Goal: Navigation & Orientation: Understand site structure

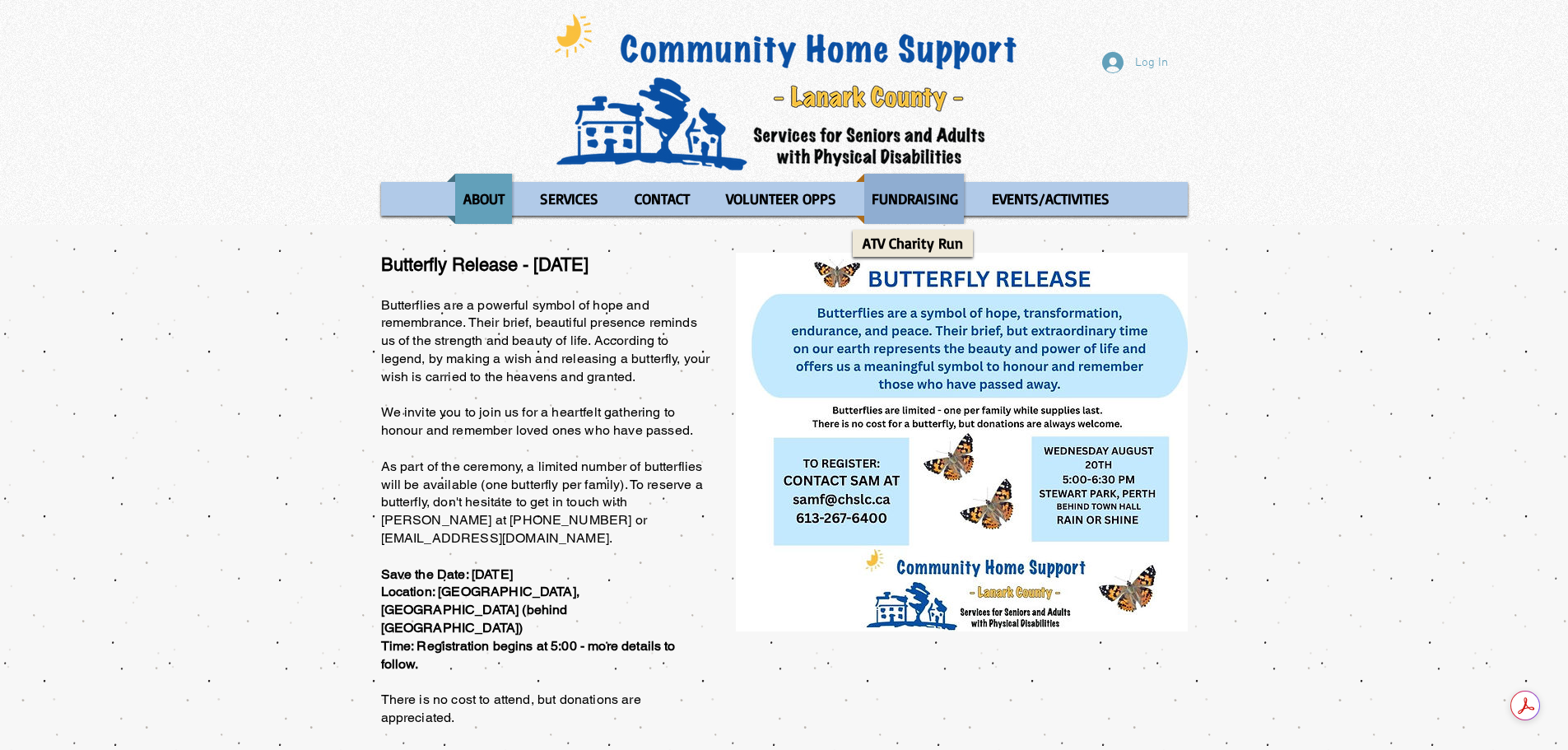
click at [871, 208] on p "FUNDRAISING" at bounding box center [915, 199] width 102 height 50
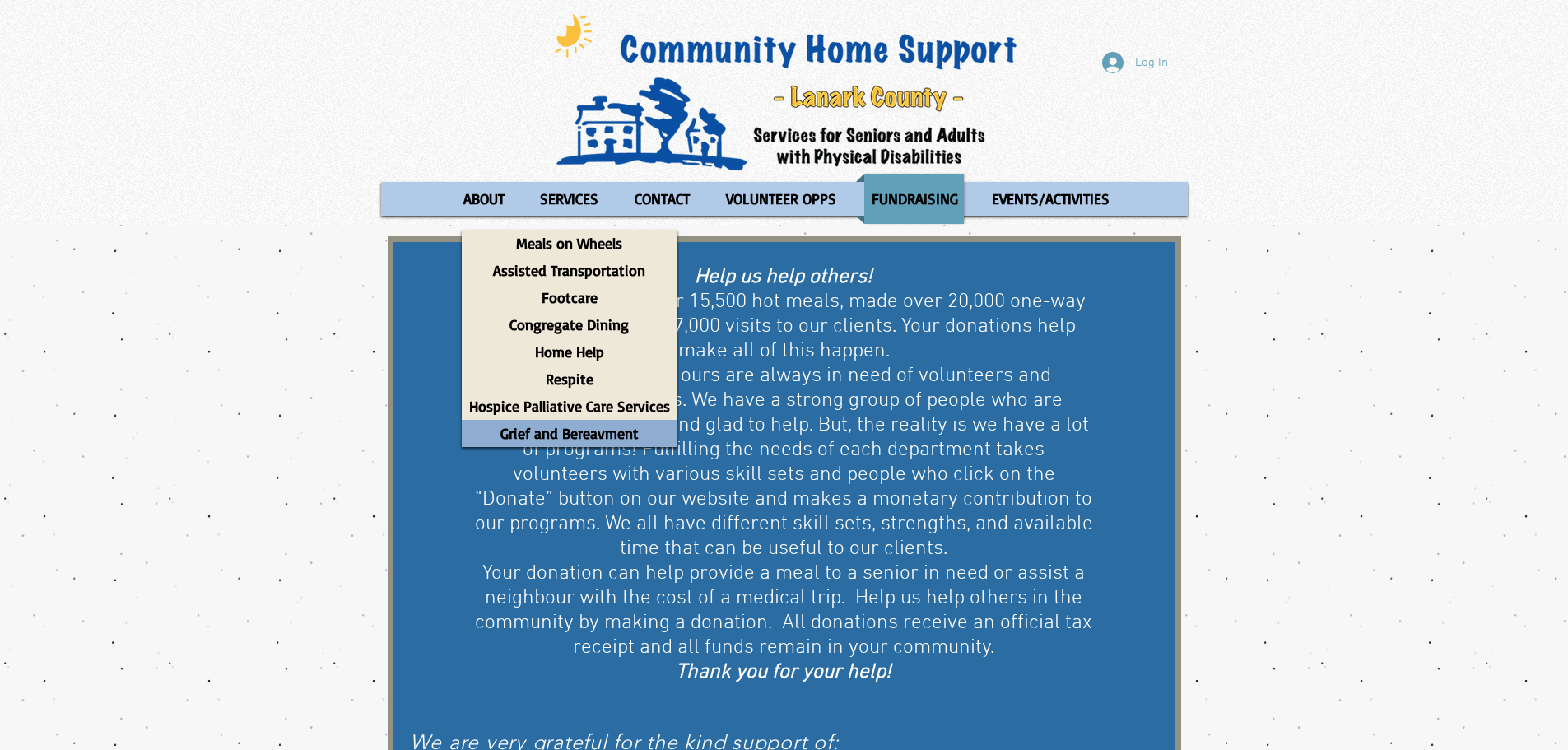
click at [615, 437] on p "Grief and Bereavment" at bounding box center [570, 433] width 153 height 28
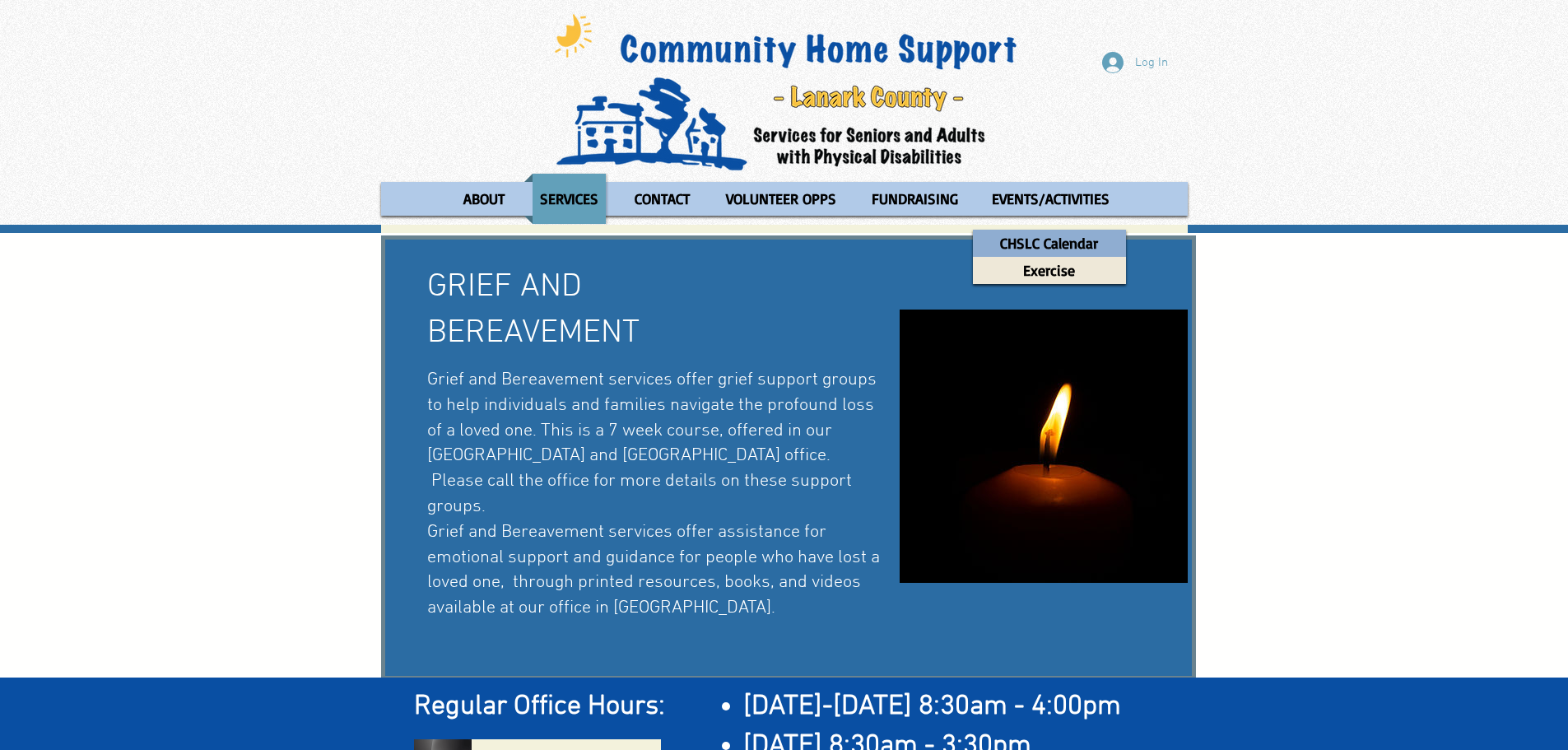
click at [1026, 243] on p "CHSLC Calendar" at bounding box center [1049, 244] width 113 height 28
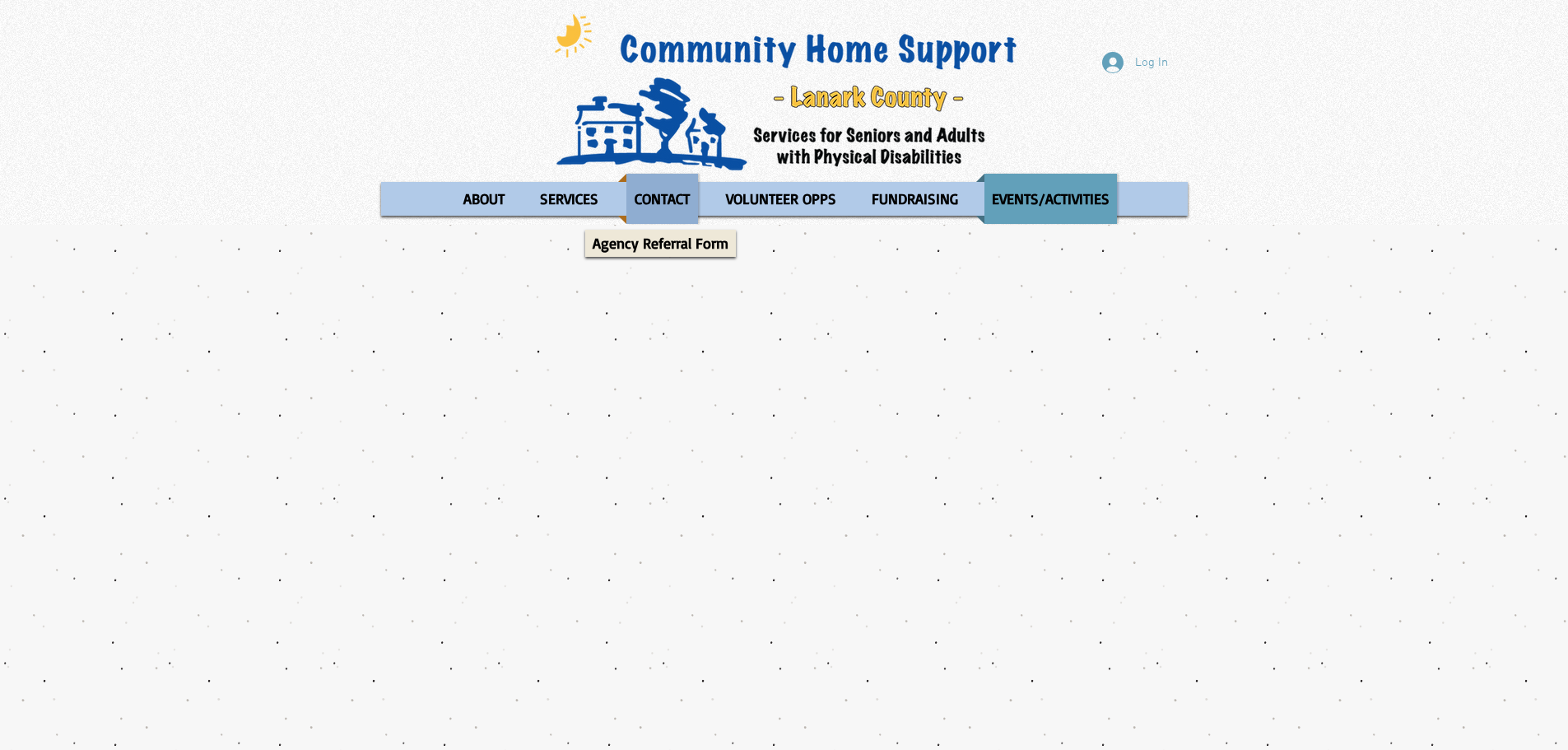
click at [679, 197] on p "CONTACT" at bounding box center [661, 199] width 70 height 50
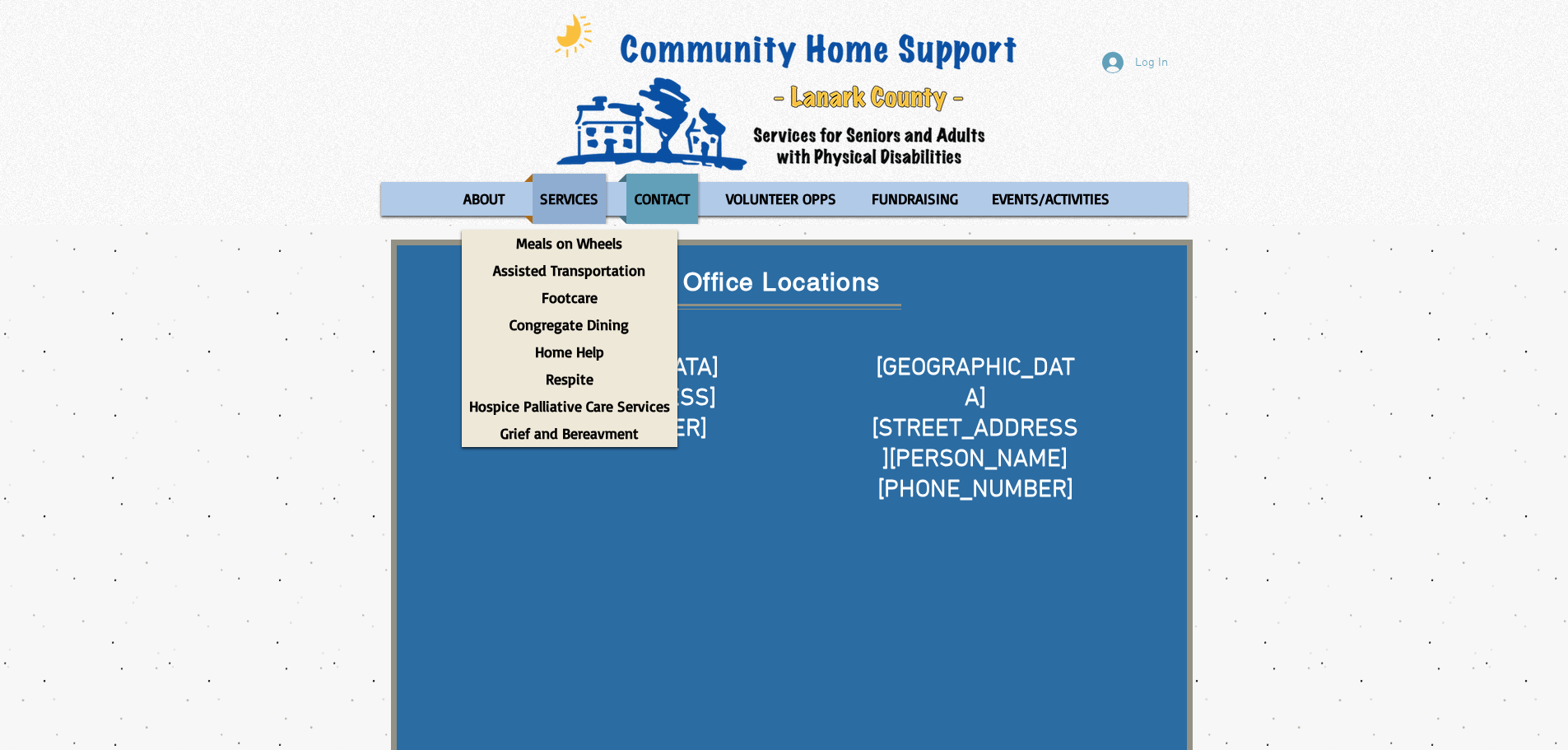
click at [564, 201] on p "SERVICES" at bounding box center [568, 199] width 73 height 50
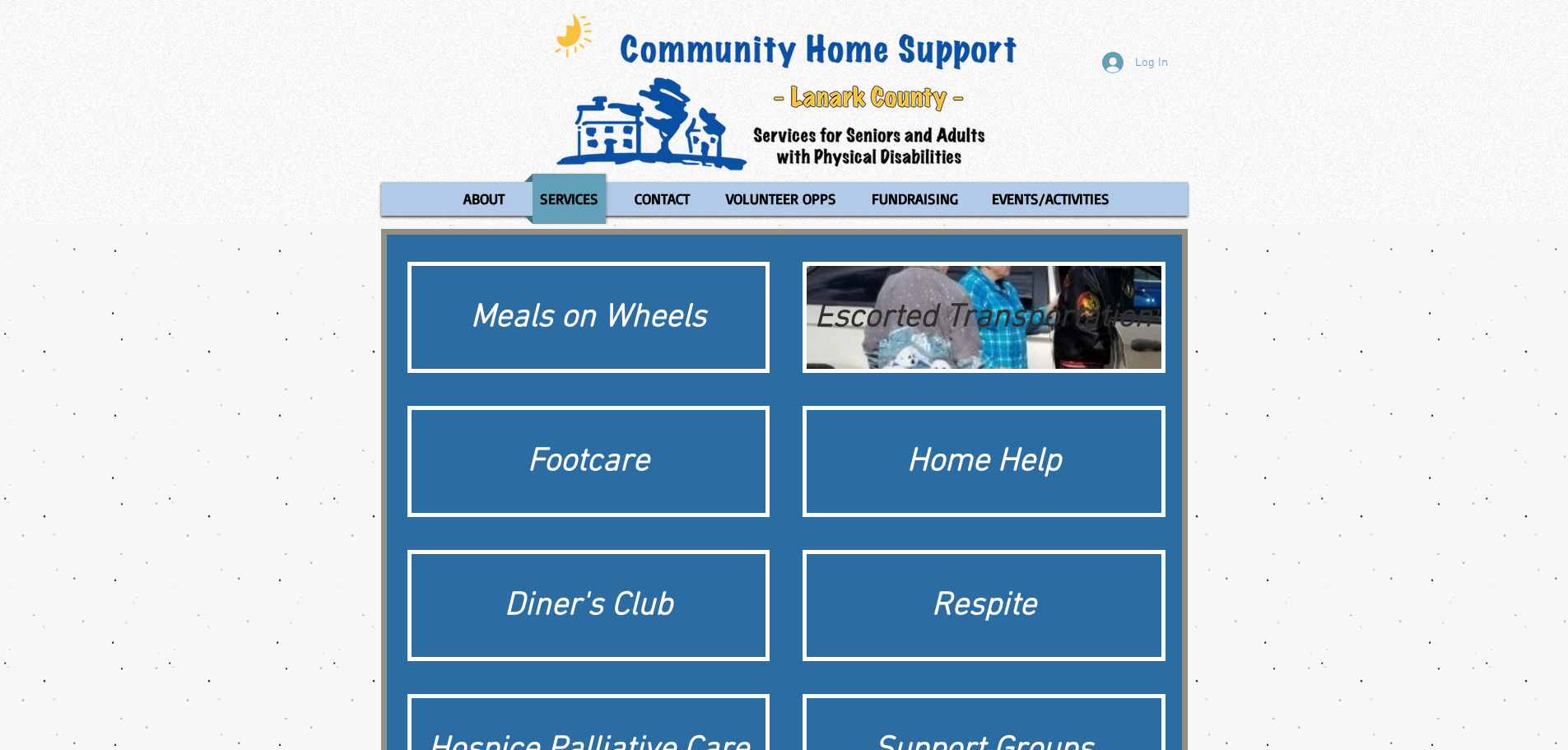
click at [966, 333] on div "Escorted Transportation" at bounding box center [983, 318] width 338 height 46
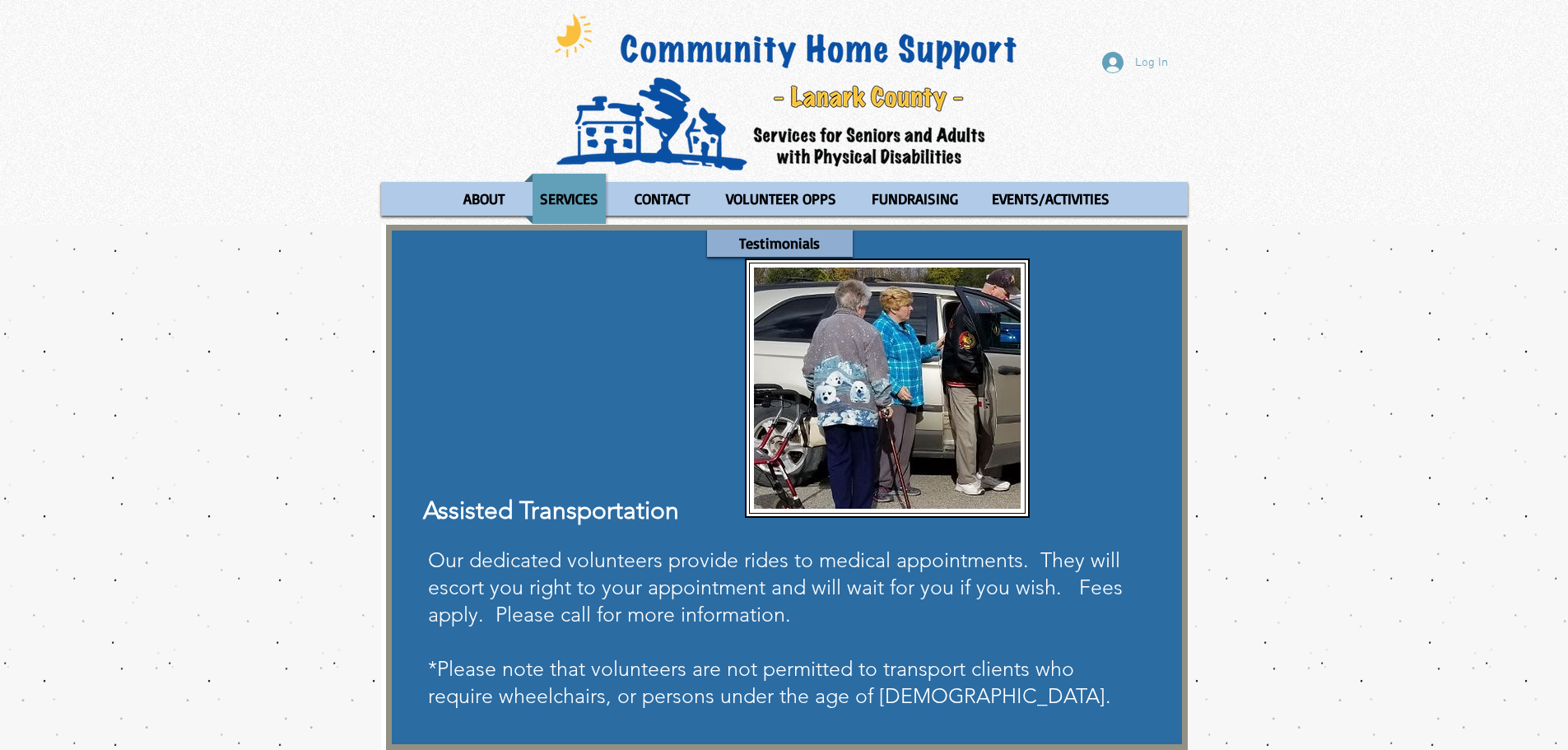
click at [742, 239] on p "Testimonials" at bounding box center [779, 244] width 96 height 28
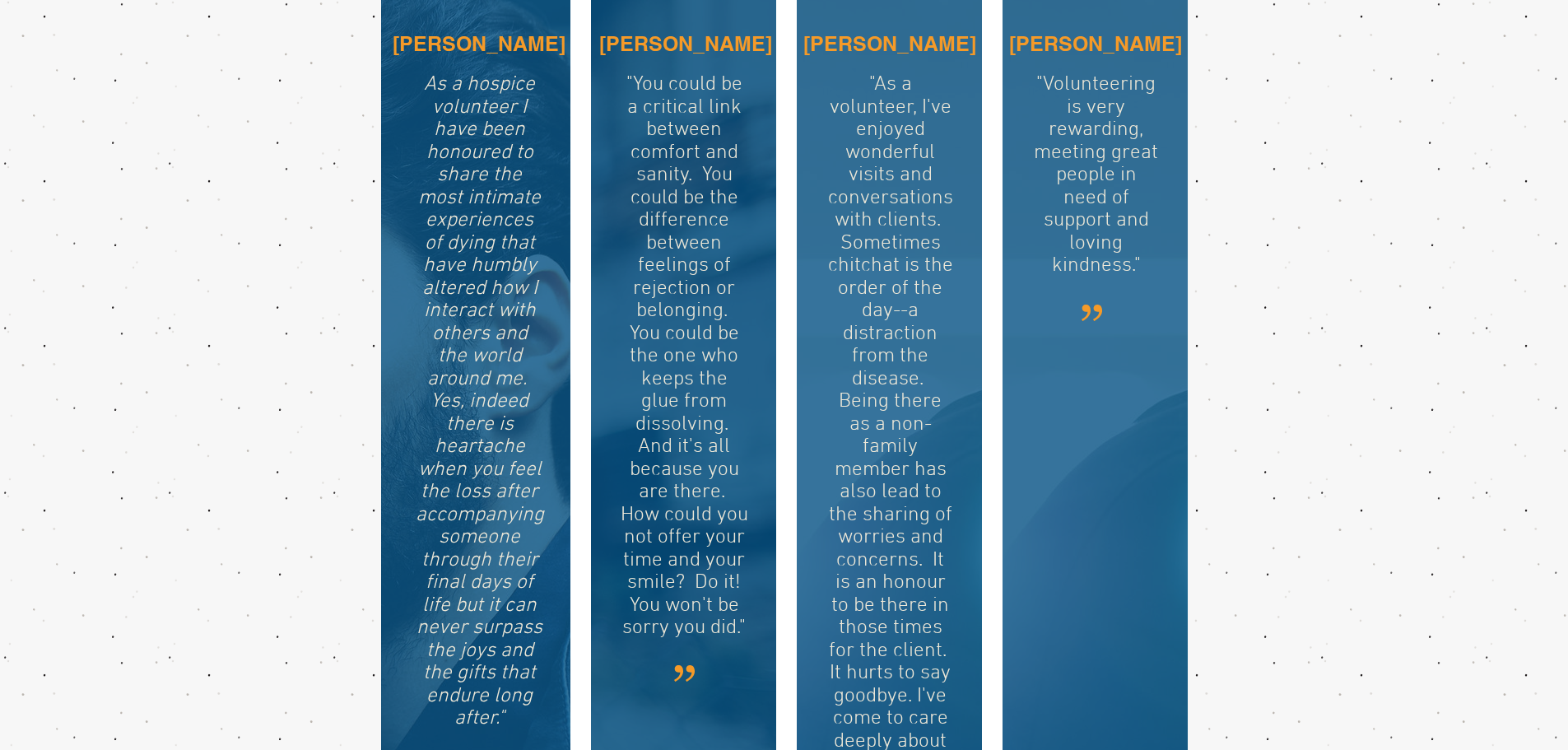
scroll to position [76, 0]
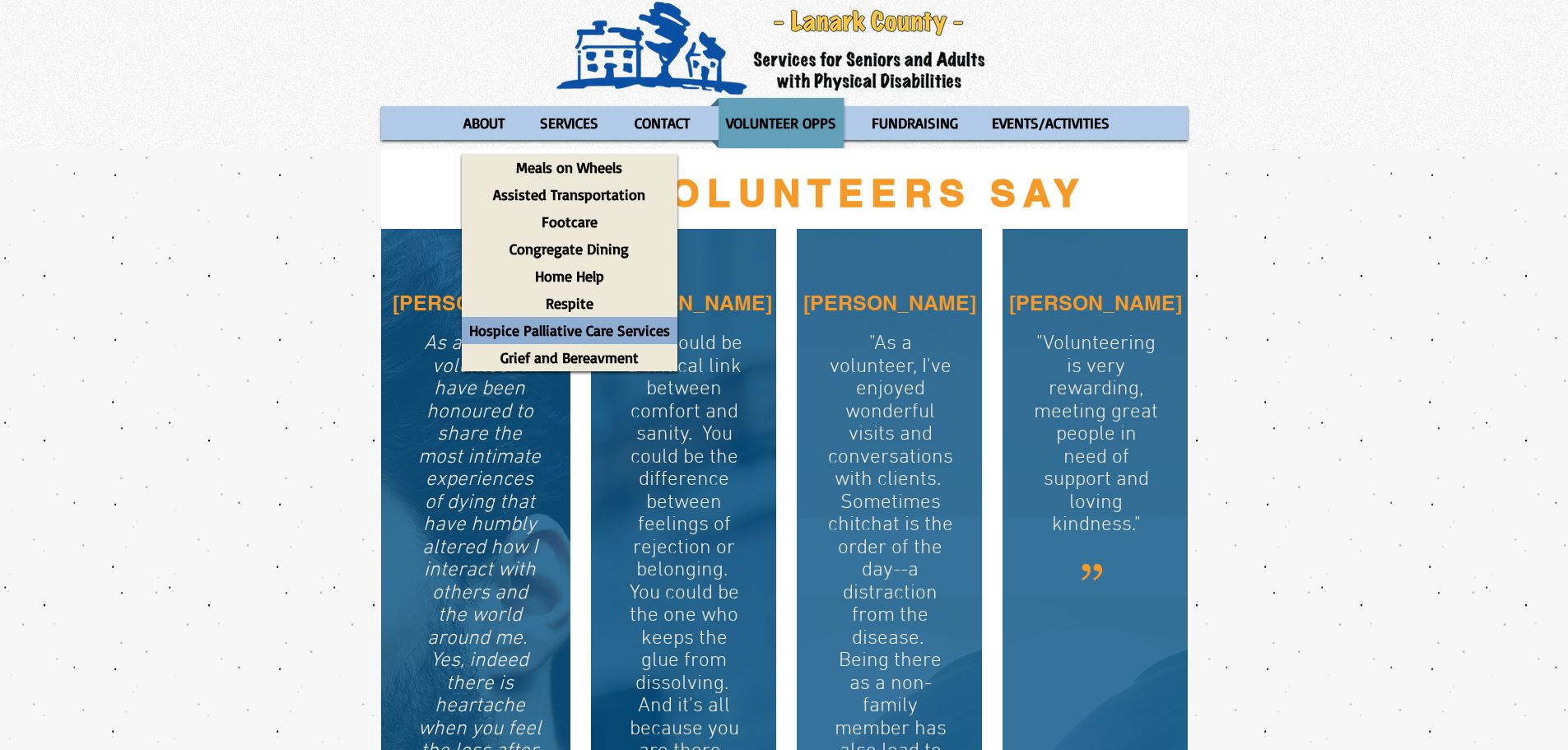
click at [568, 344] on p "Hospice Palliative Care Services" at bounding box center [569, 331] width 215 height 28
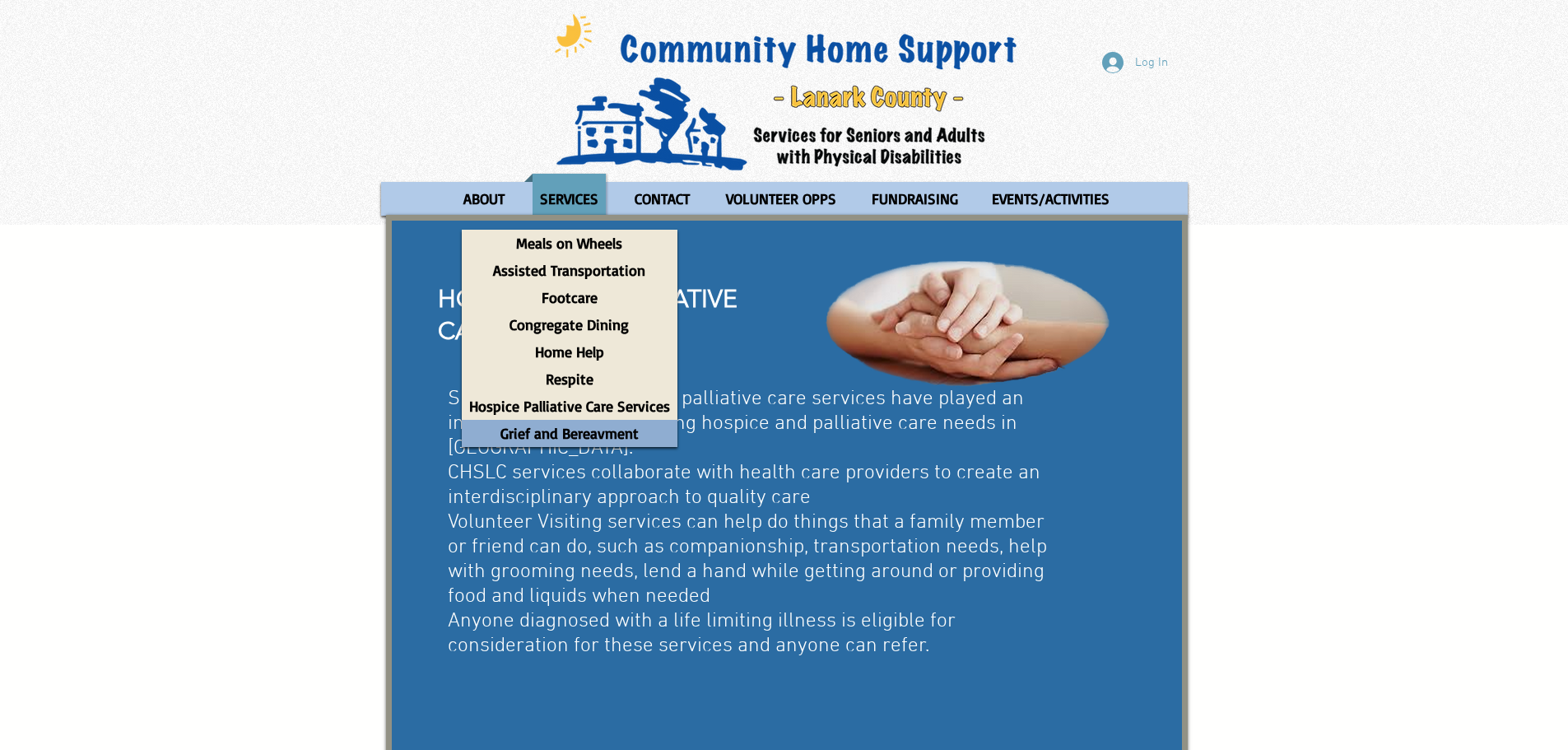
click at [531, 429] on p "Grief and Bereavment" at bounding box center [570, 433] width 153 height 28
